Goal: Transaction & Acquisition: Purchase product/service

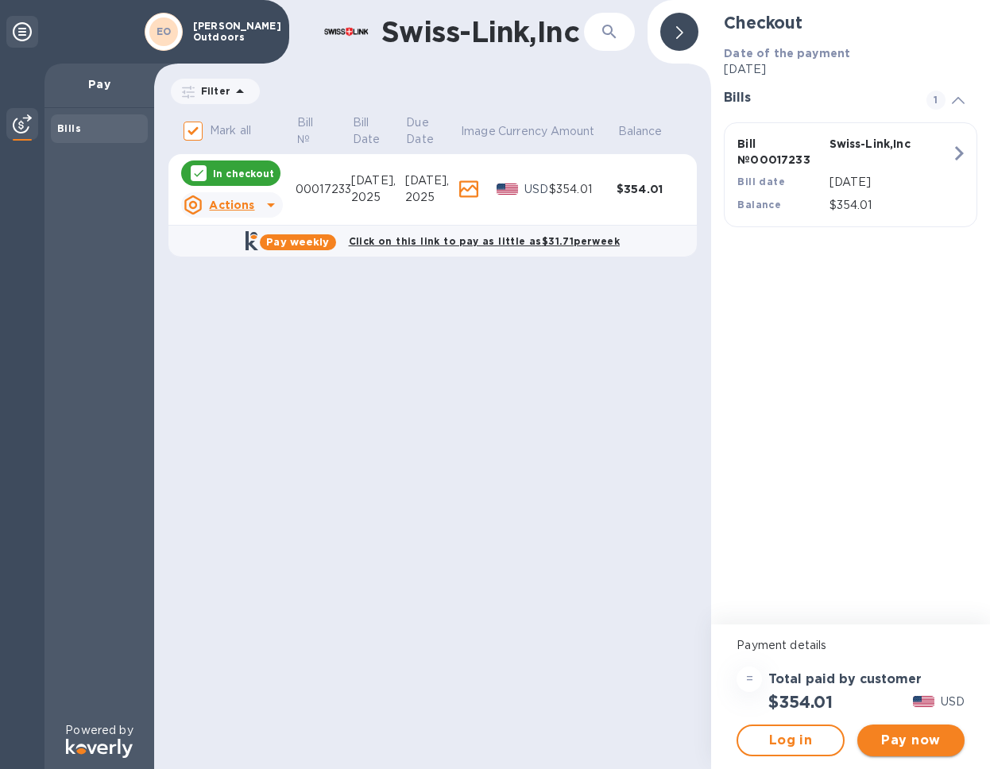
click at [896, 733] on span "Pay now" at bounding box center [911, 740] width 82 height 19
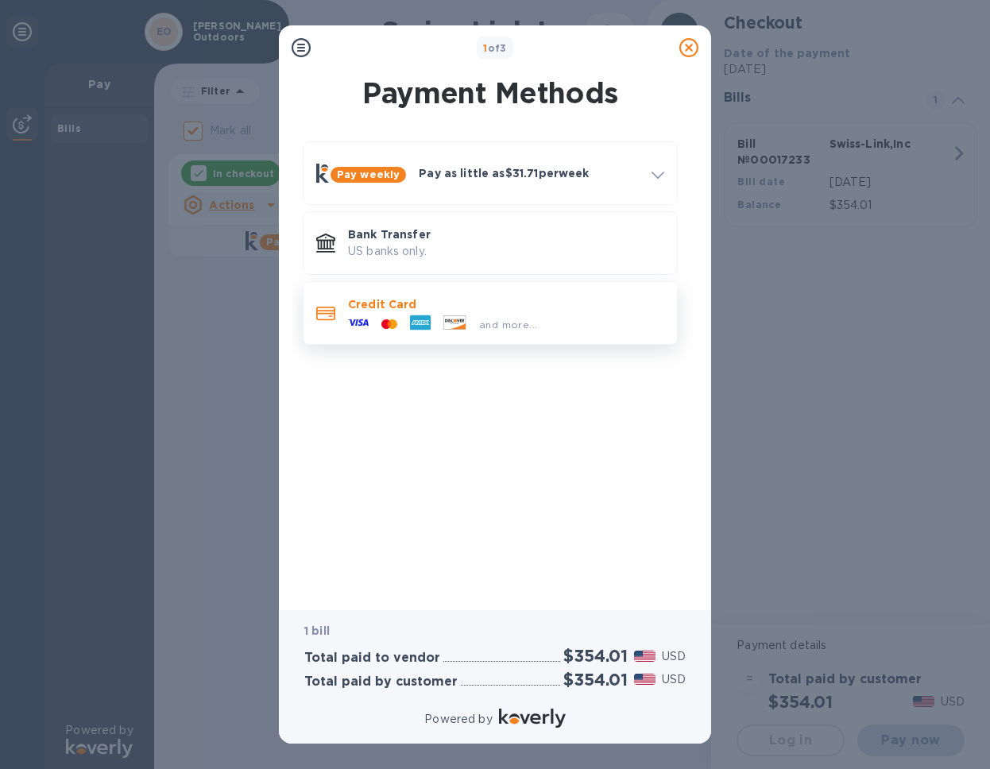
click at [523, 296] on p "Credit Card" at bounding box center [506, 304] width 316 height 16
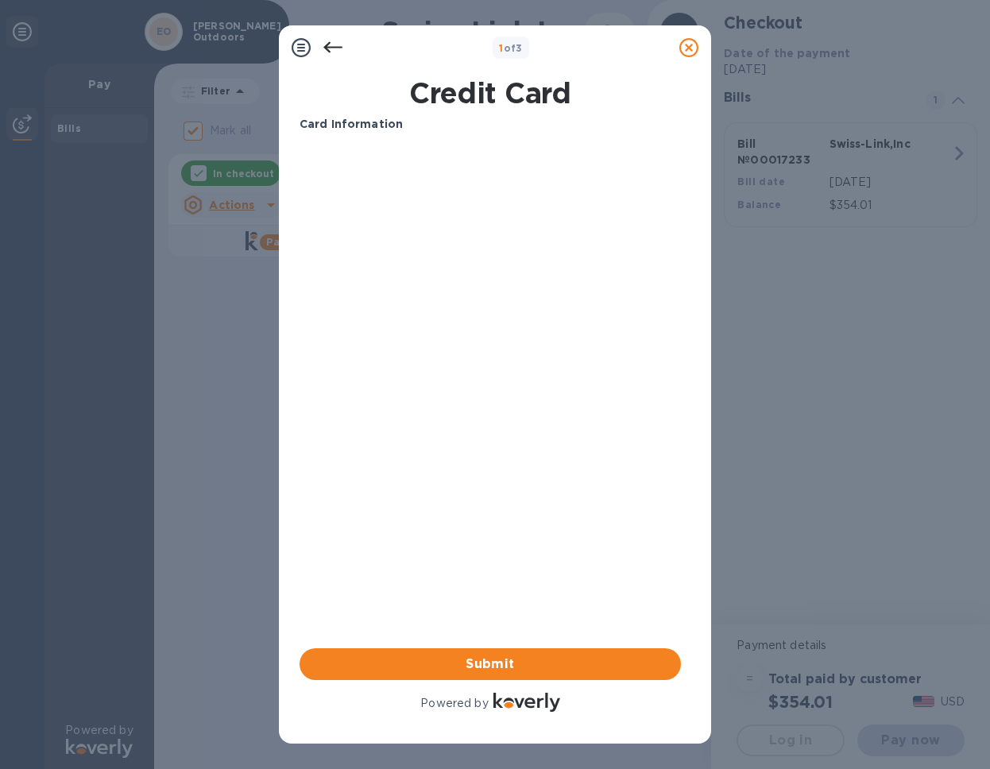
click at [361, 137] on div "Card Information" at bounding box center [490, 124] width 394 height 29
click at [366, 122] on b "Card Information" at bounding box center [350, 124] width 103 height 13
click at [325, 41] on icon at bounding box center [332, 47] width 19 height 19
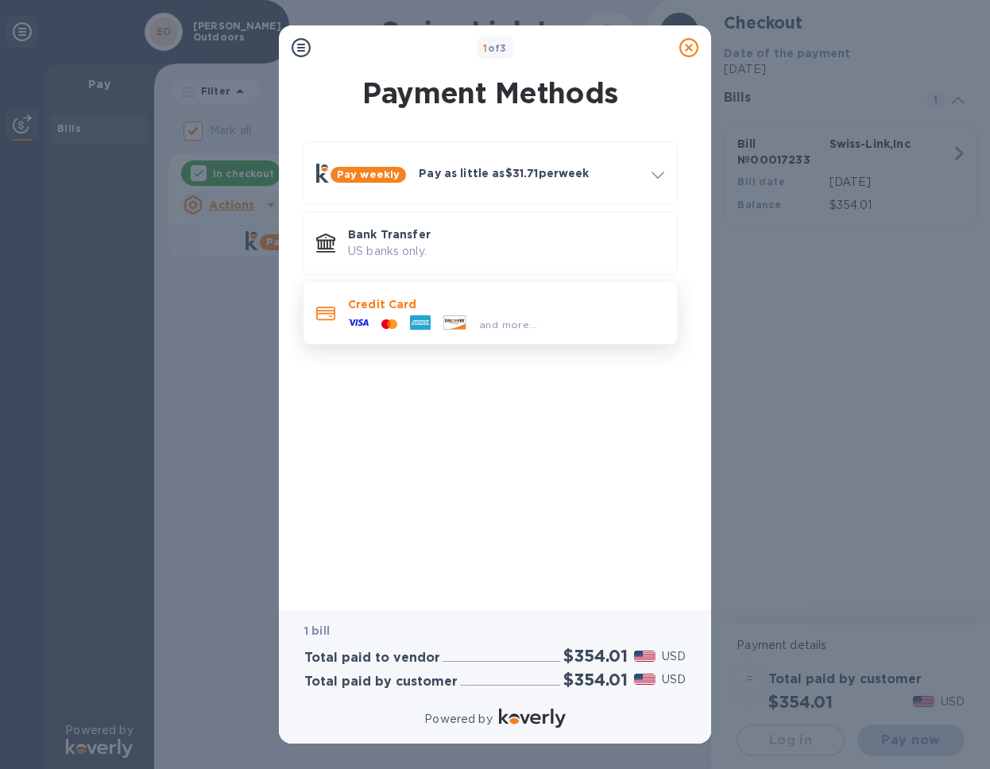
click at [430, 310] on p "Credit Card" at bounding box center [506, 304] width 316 height 16
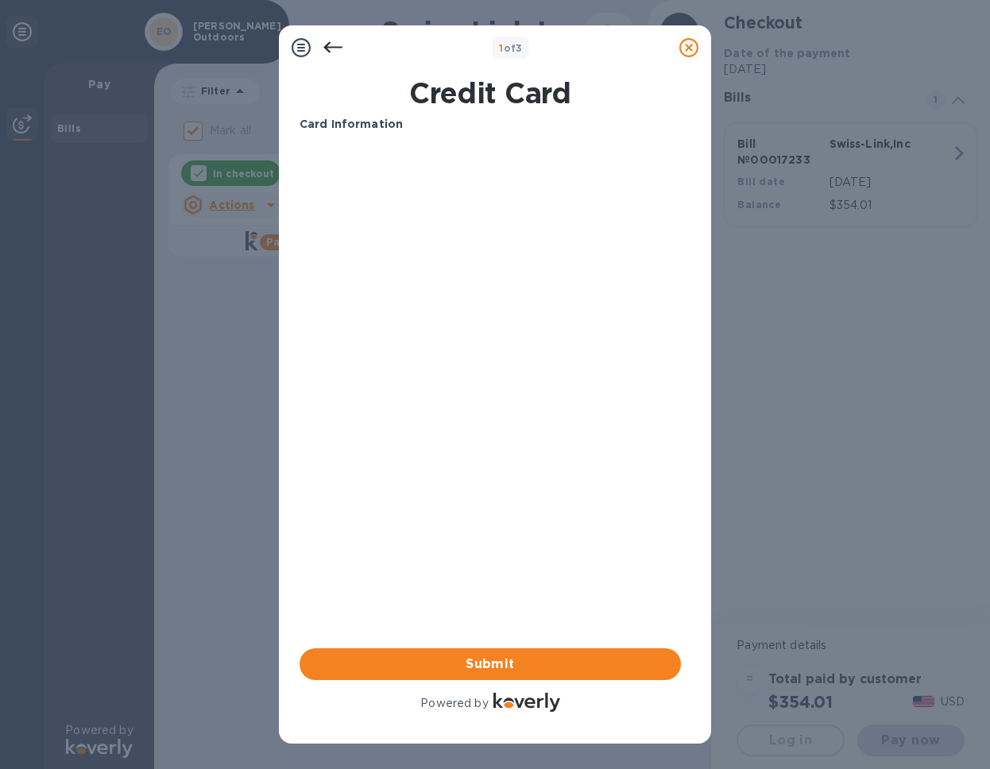
click at [305, 43] on icon at bounding box center [300, 47] width 19 height 19
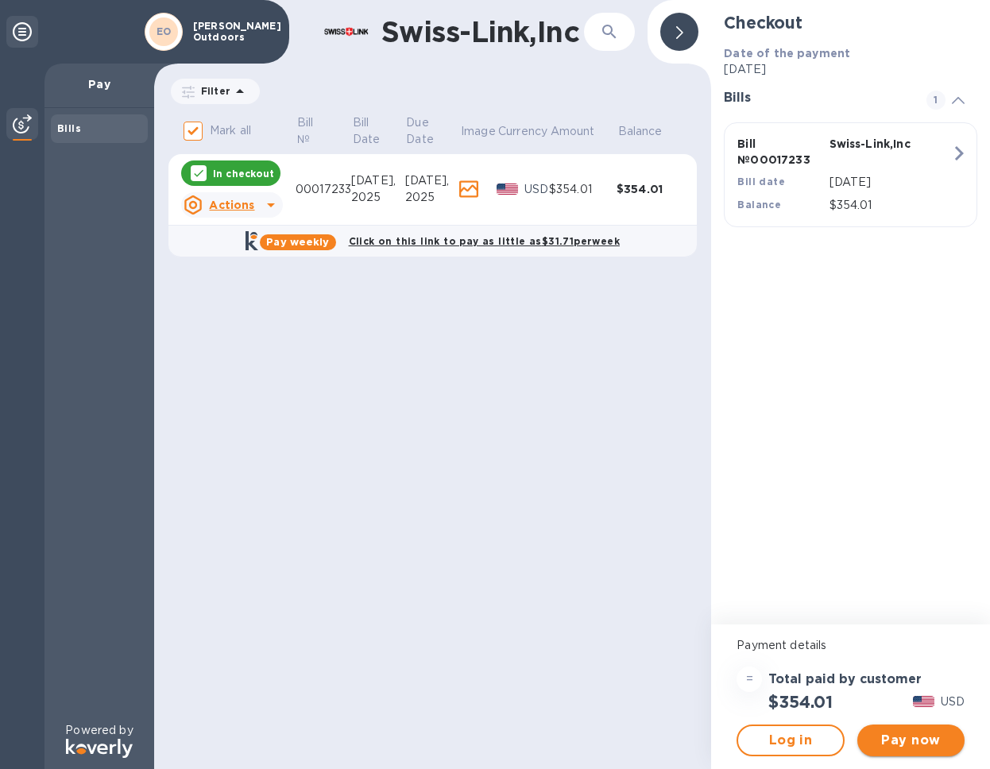
click at [890, 744] on span "Pay now" at bounding box center [911, 740] width 82 height 19
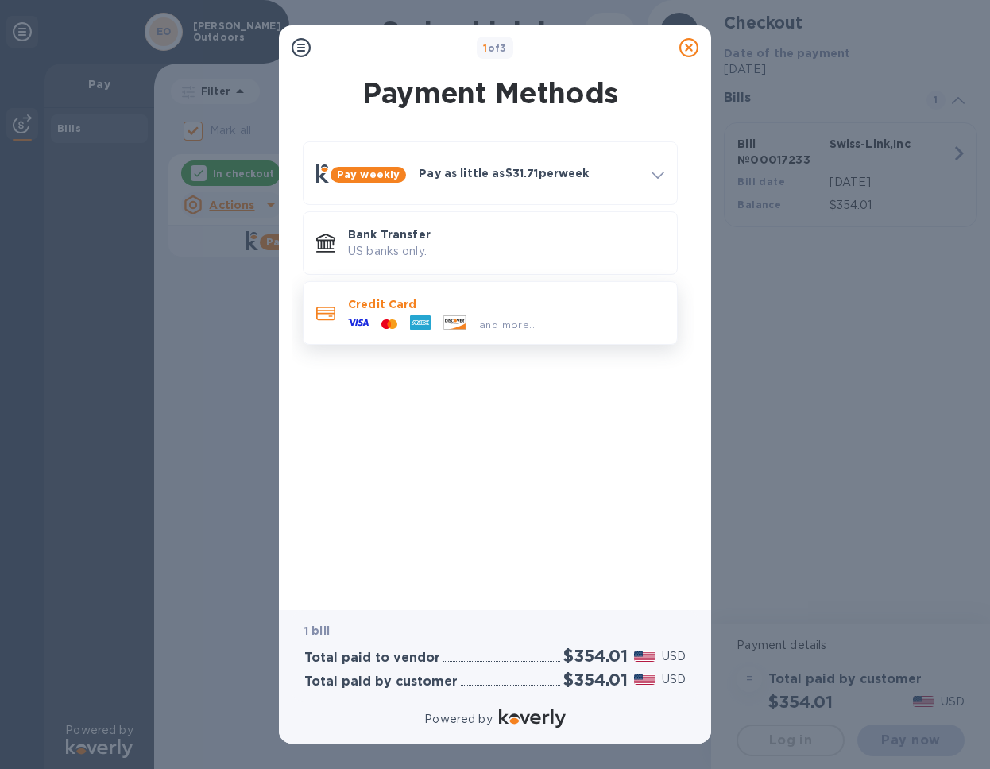
click at [521, 301] on p "Credit Card" at bounding box center [506, 304] width 316 height 16
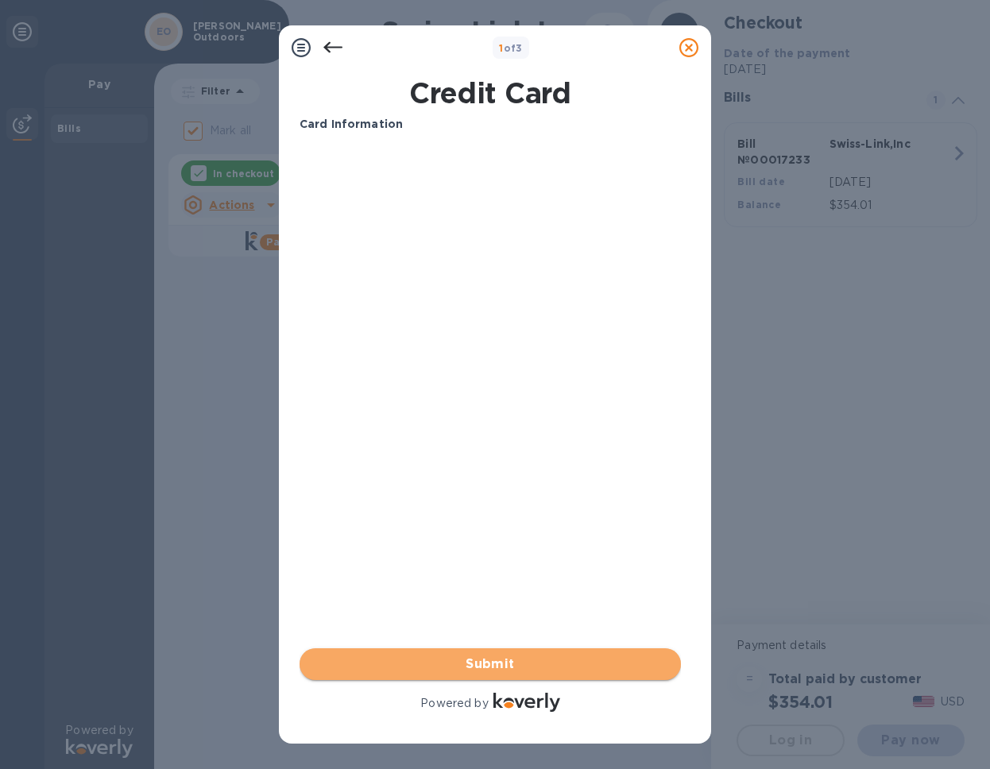
click at [519, 674] on button "Submit" at bounding box center [489, 664] width 381 height 32
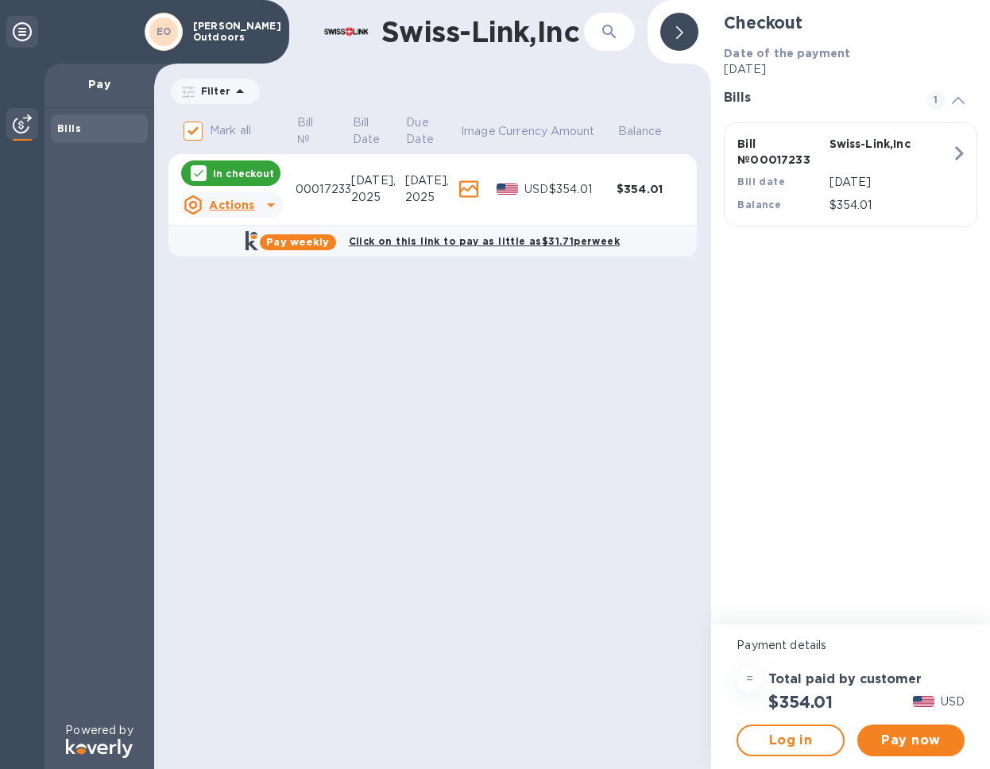
click at [243, 207] on u "Actions" at bounding box center [231, 205] width 45 height 13
click at [245, 269] on b "Open bill" at bounding box center [252, 269] width 53 height 13
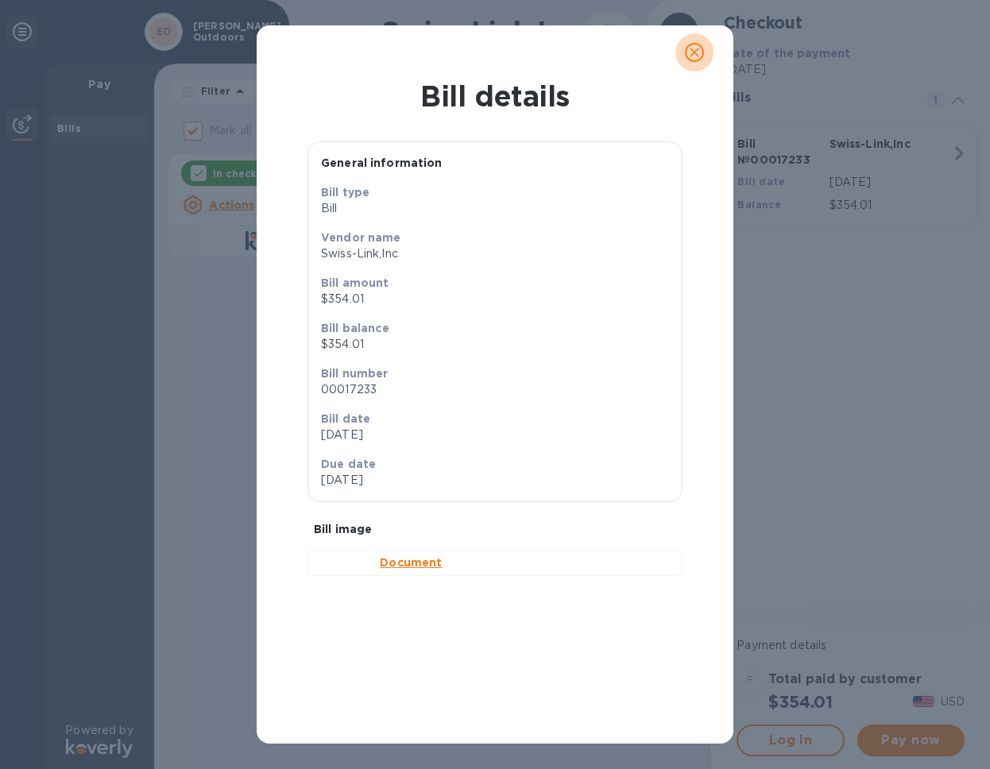
click at [697, 55] on icon "close" at bounding box center [694, 53] width 10 height 10
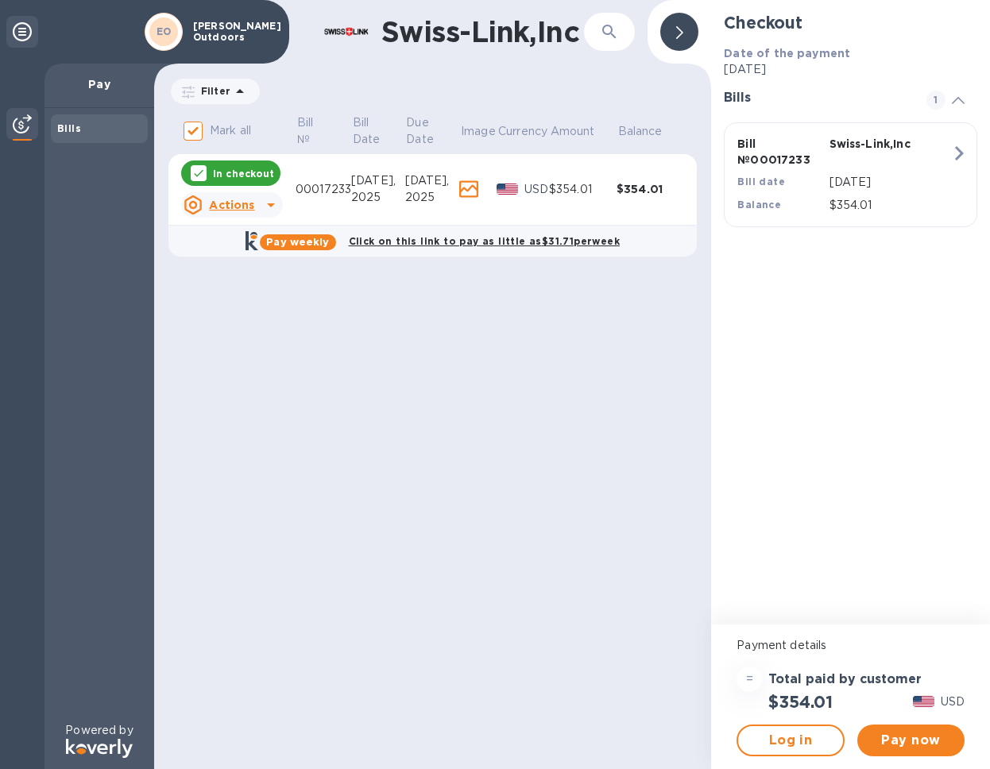
click at [695, 29] on div at bounding box center [679, 32] width 38 height 38
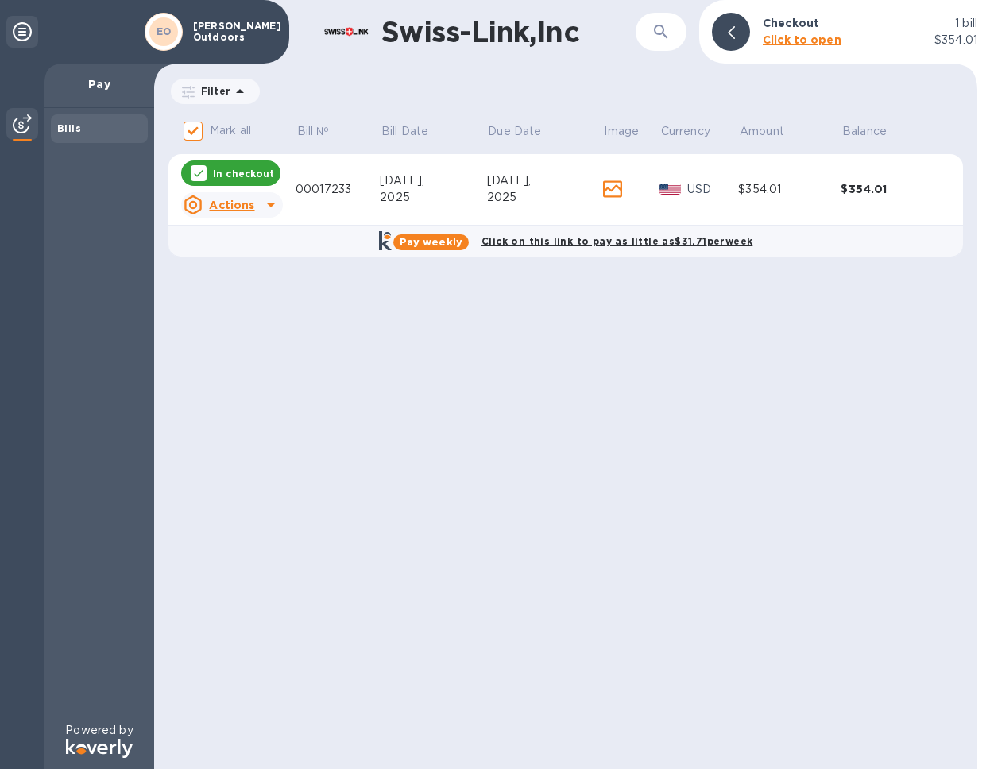
click at [864, 197] on td "$354.01" at bounding box center [891, 189] width 102 height 71
click at [791, 38] on b "Click to open" at bounding box center [801, 39] width 79 height 13
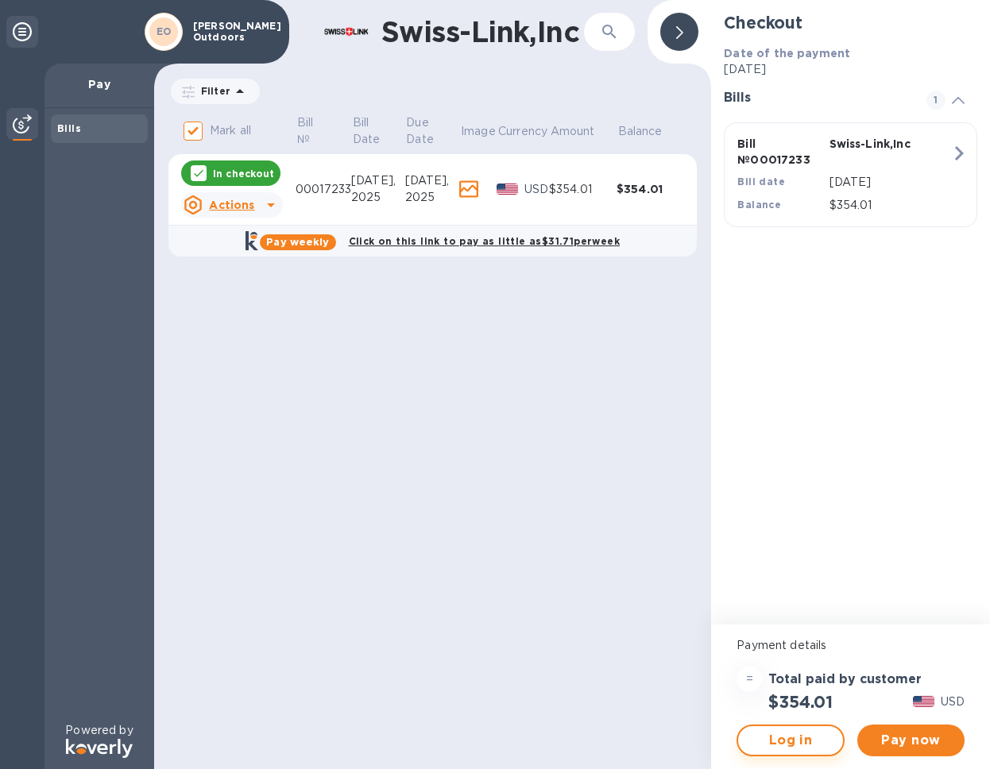
click at [801, 747] on span "Log in" at bounding box center [790, 740] width 79 height 19
click at [322, 183] on div "00017233" at bounding box center [323, 189] width 56 height 17
click at [898, 732] on span "Pay now" at bounding box center [911, 740] width 82 height 19
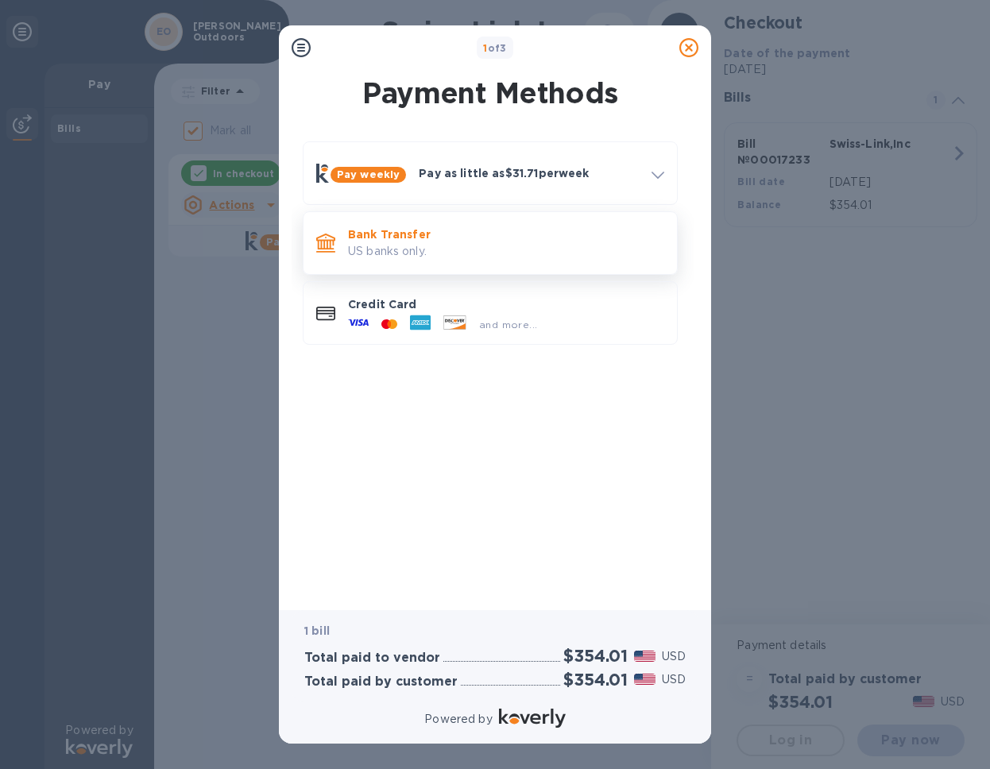
click at [484, 249] on p "US banks only." at bounding box center [506, 251] width 316 height 17
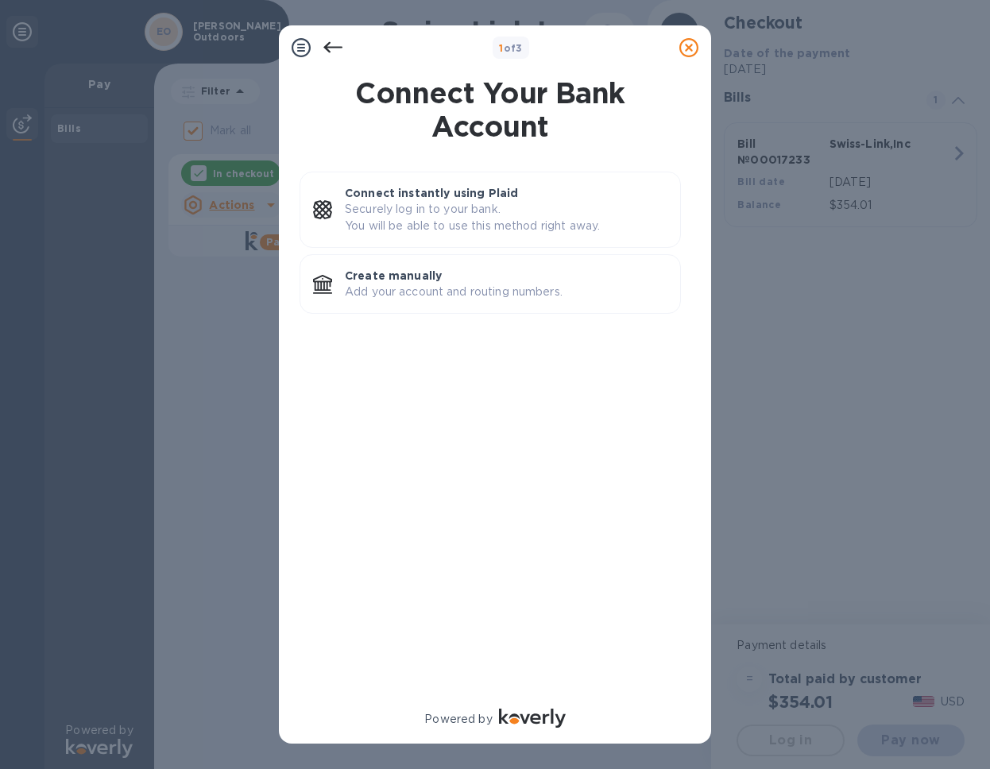
click at [324, 48] on icon at bounding box center [332, 47] width 19 height 19
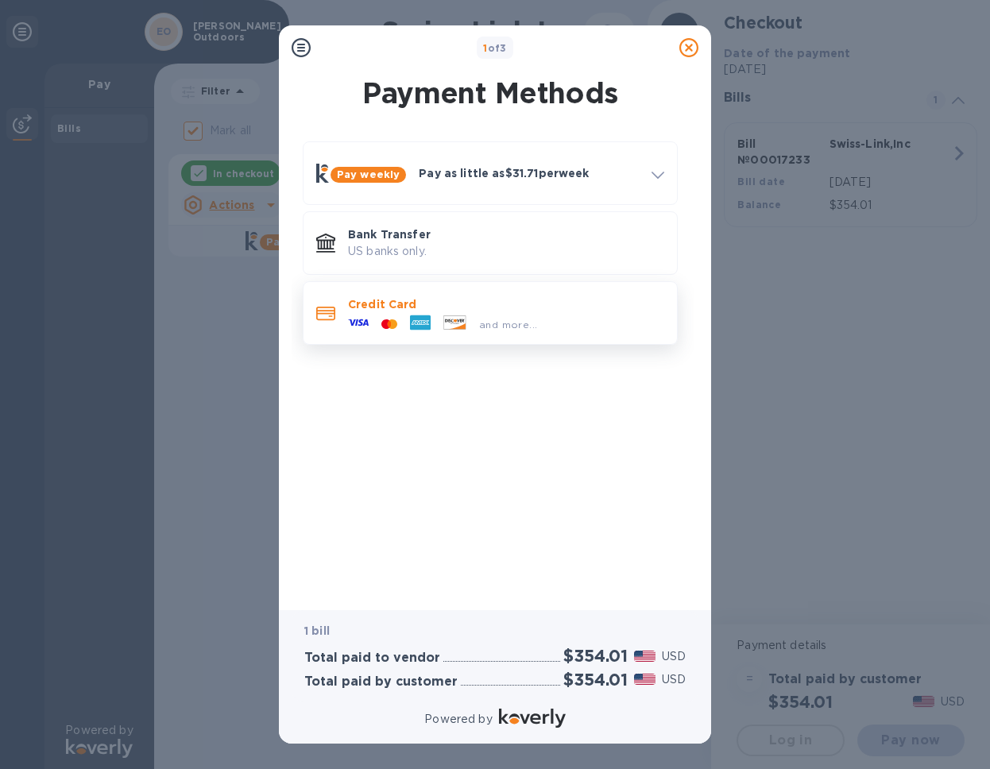
click at [397, 326] on div at bounding box center [389, 324] width 29 height 15
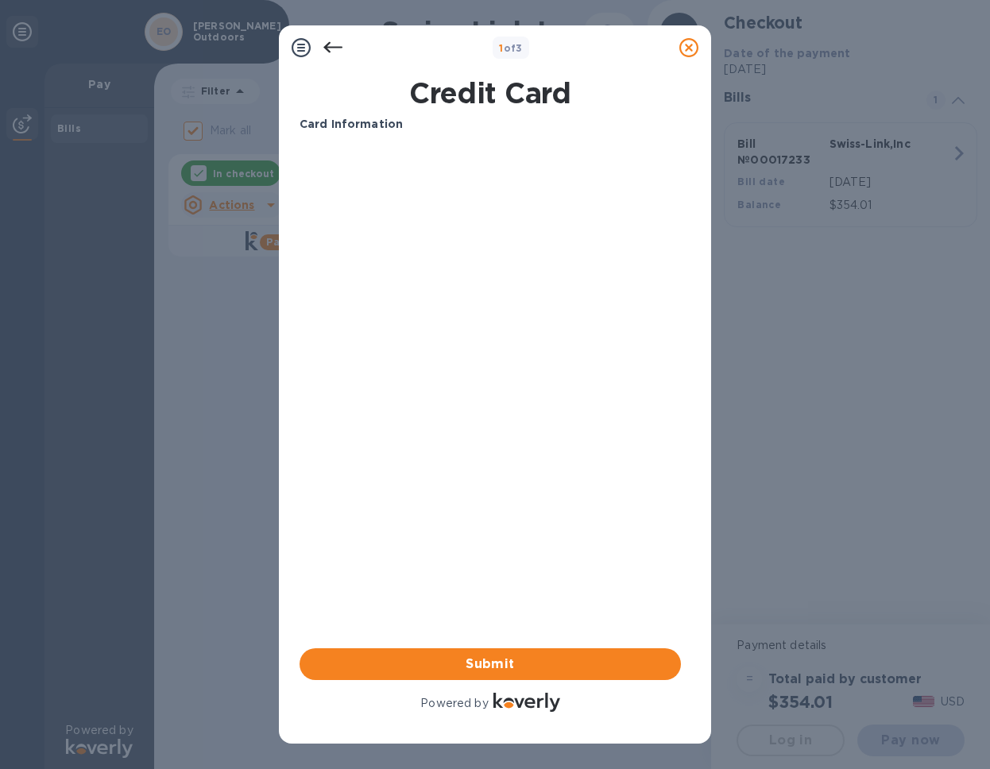
click at [699, 47] on div at bounding box center [689, 48] width 32 height 32
